Goal: Use online tool/utility: Utilize a website feature to perform a specific function

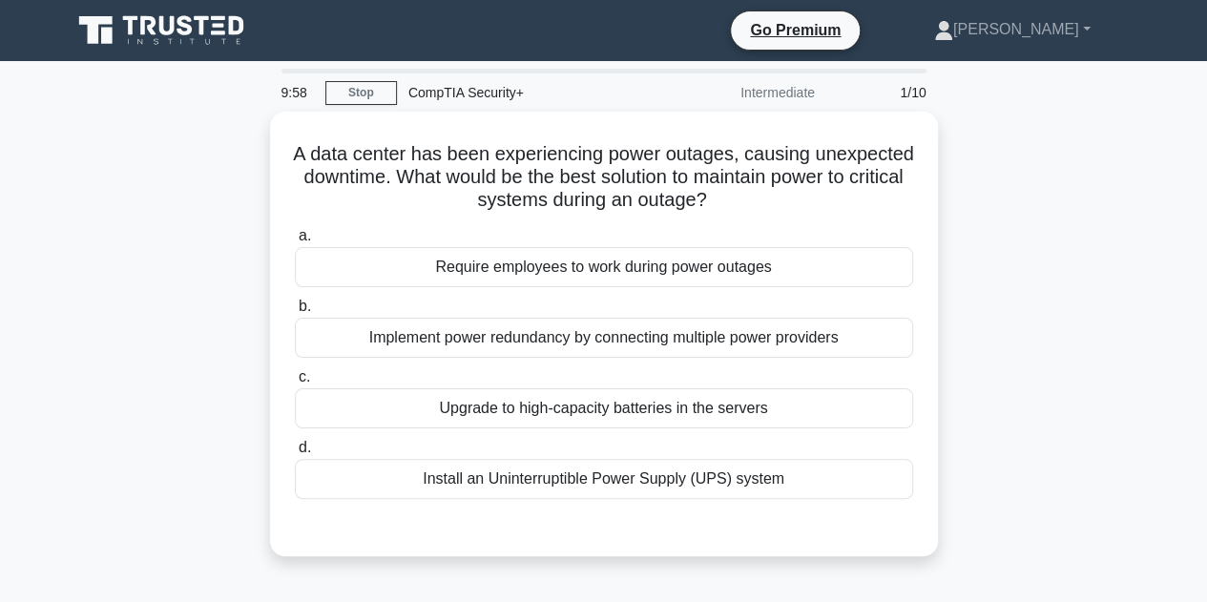
click at [159, 24] on icon at bounding box center [166, 25] width 15 height 19
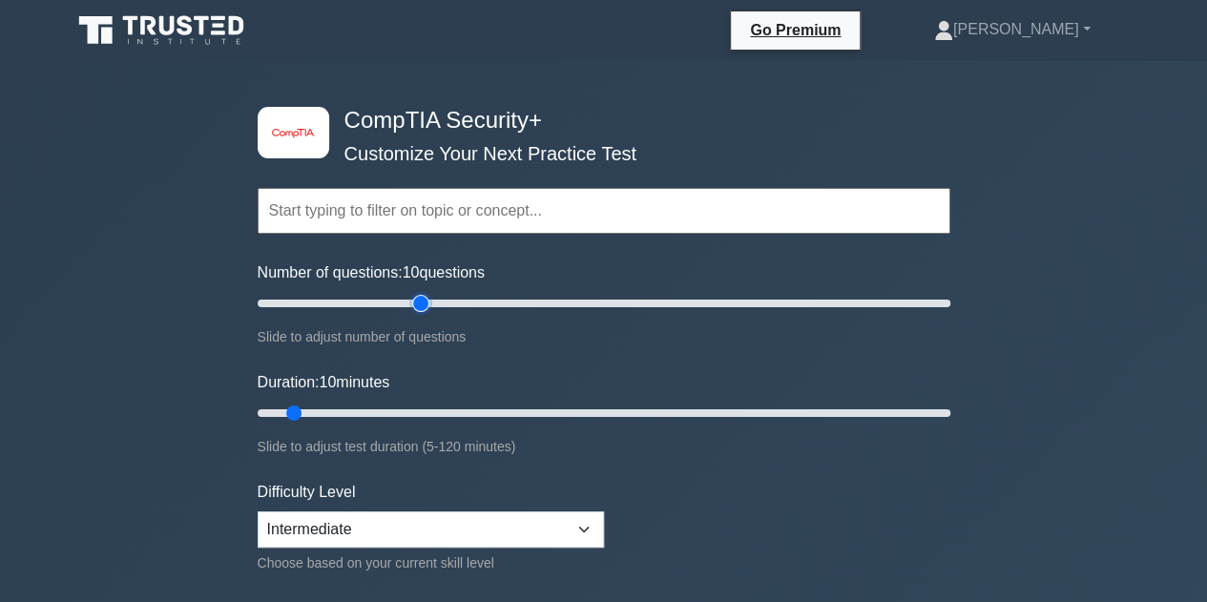
type input "50"
click at [424, 303] on input "Number of questions: 10 questions" at bounding box center [604, 303] width 693 height 23
click at [422, 409] on input "Duration: 10 minutes" at bounding box center [604, 413] width 693 height 23
drag, startPoint x: 410, startPoint y: 407, endPoint x: 534, endPoint y: 419, distance: 124.6
type input "50"
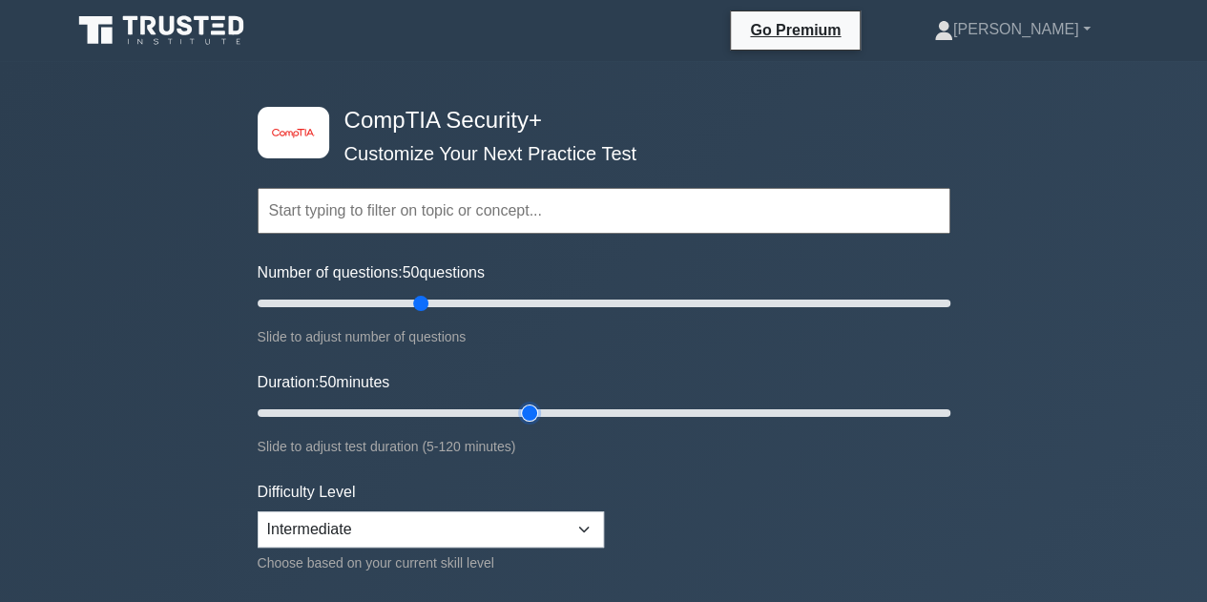
click at [534, 419] on input "Duration: 50 minutes" at bounding box center [604, 413] width 693 height 23
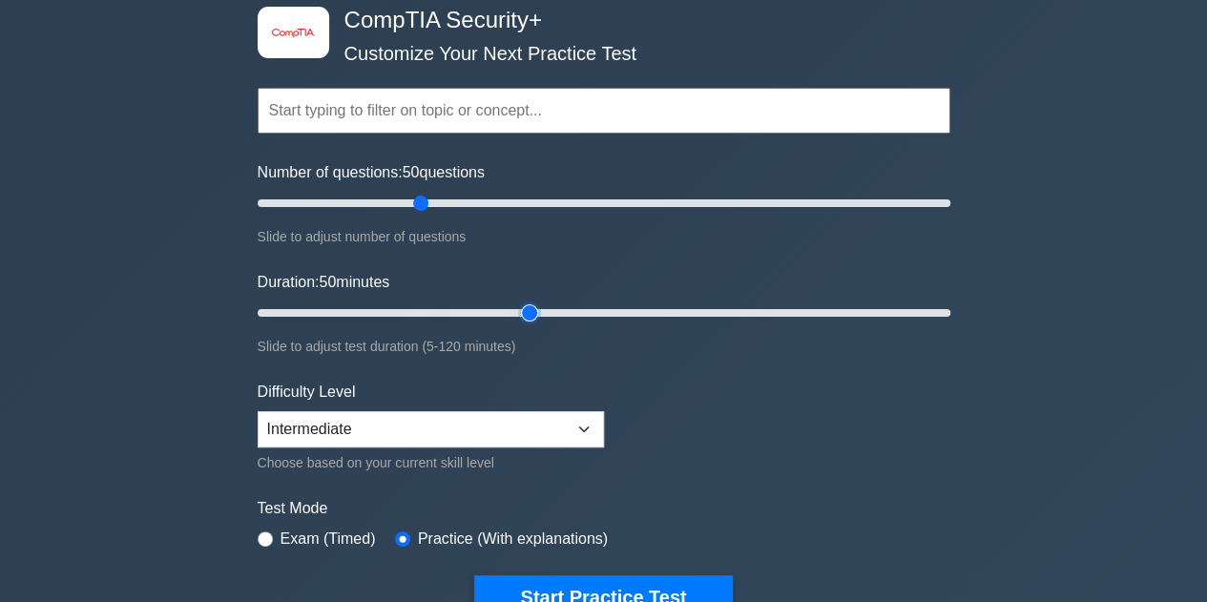
scroll to position [191, 0]
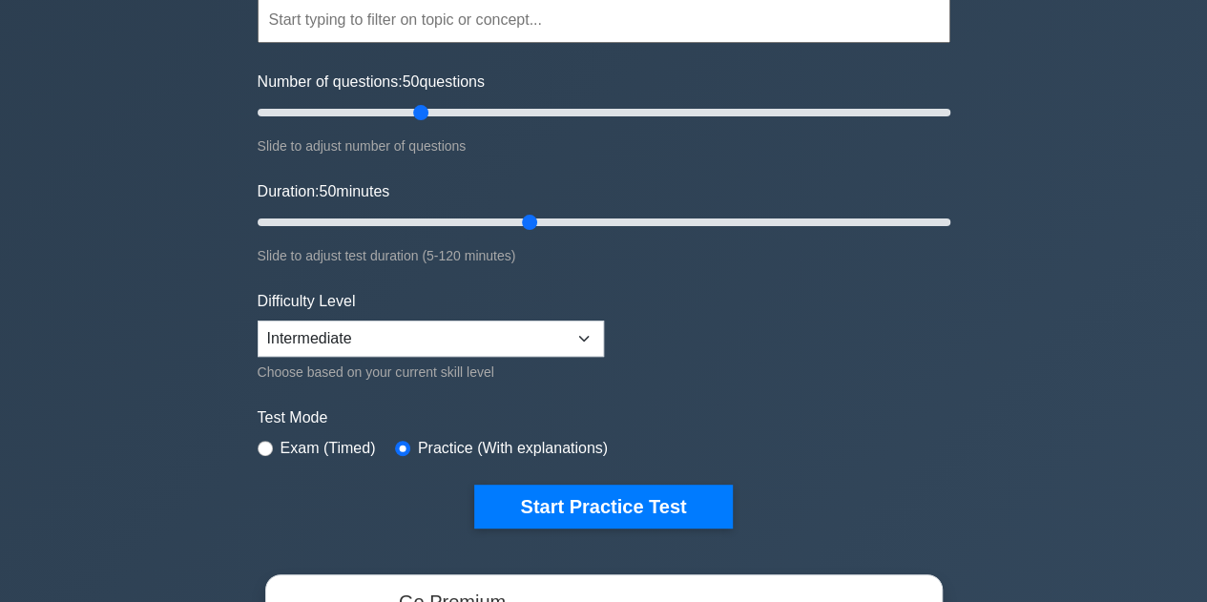
click at [307, 439] on label "Exam (Timed)" at bounding box center [327, 448] width 95 height 23
click at [270, 449] on div "Exam (Timed)" at bounding box center [317, 448] width 118 height 23
click at [267, 443] on input "radio" at bounding box center [265, 448] width 15 height 15
radio input "true"
click at [427, 446] on label "Practice (With explanations)" at bounding box center [513, 448] width 190 height 23
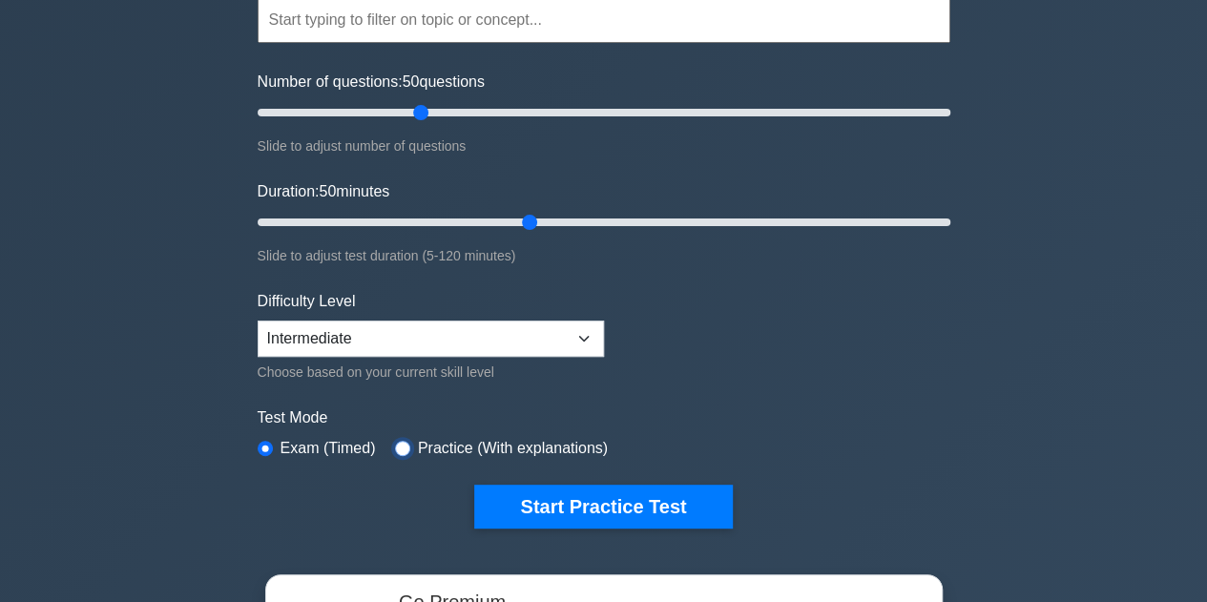
click at [395, 446] on input "radio" at bounding box center [402, 448] width 15 height 15
radio input "true"
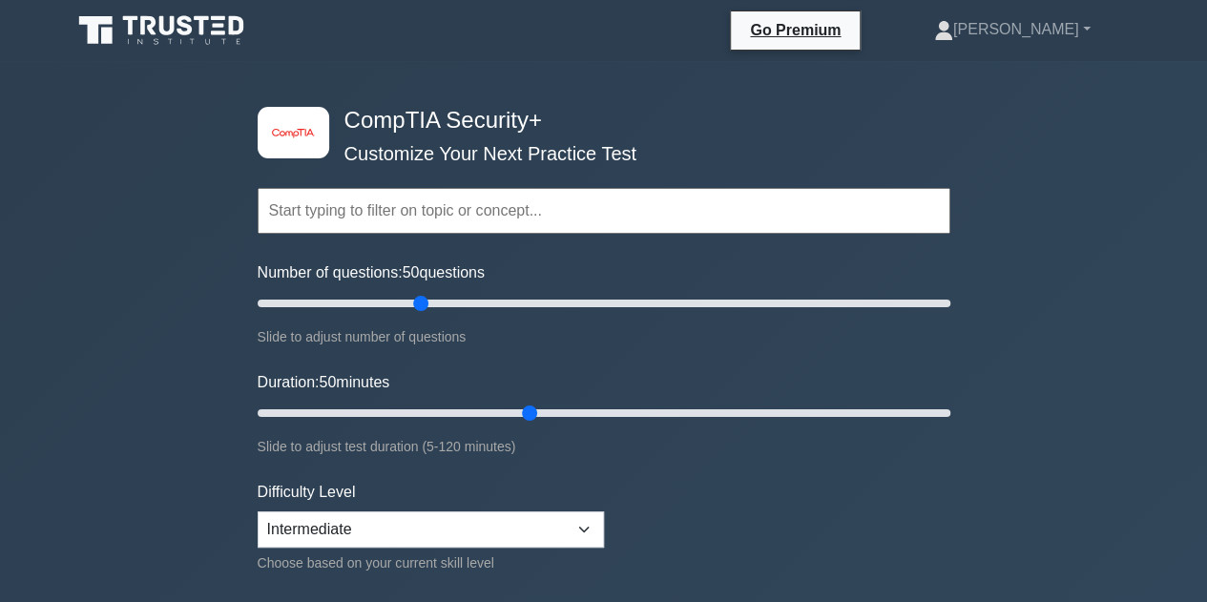
scroll to position [95, 0]
